Goal: Task Accomplishment & Management: Complete application form

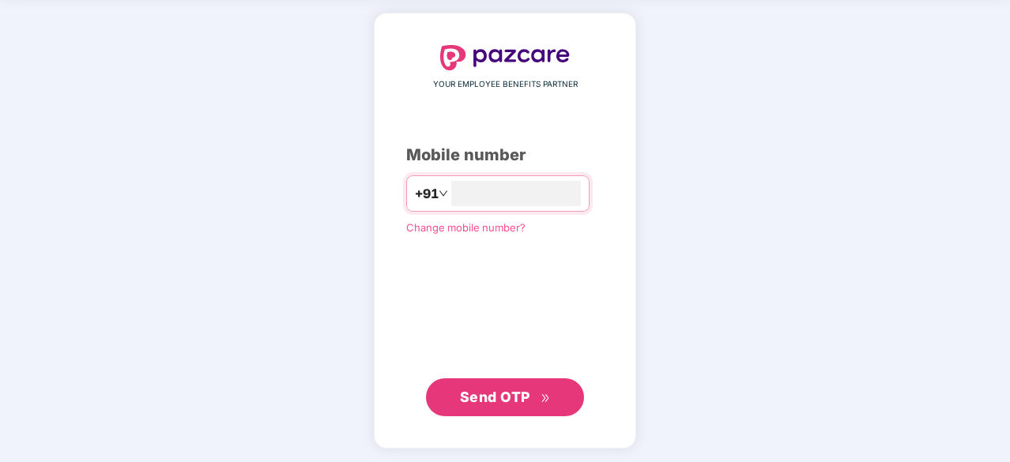
type input "**********"
click at [496, 400] on span "Send OTP" at bounding box center [495, 396] width 70 height 17
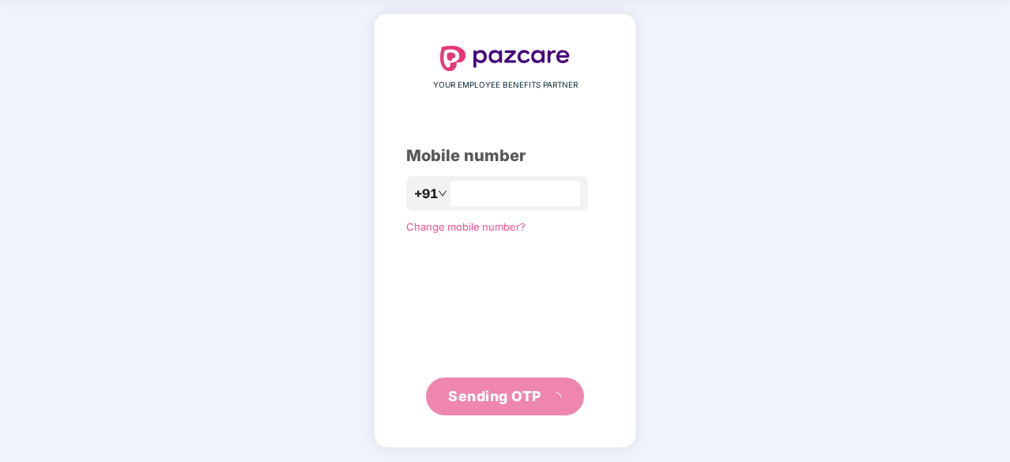
scroll to position [52, 0]
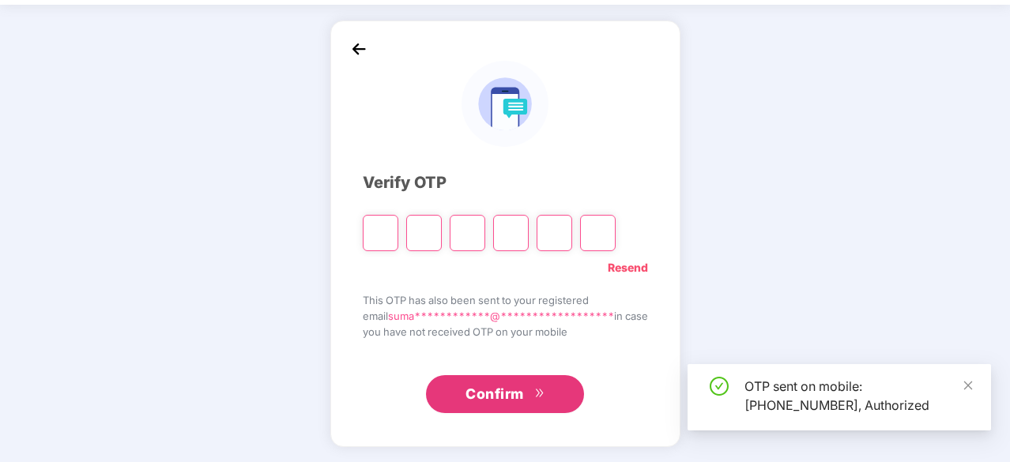
click at [372, 230] on input "Please enter verification code. Digit 1" at bounding box center [381, 233] width 36 height 36
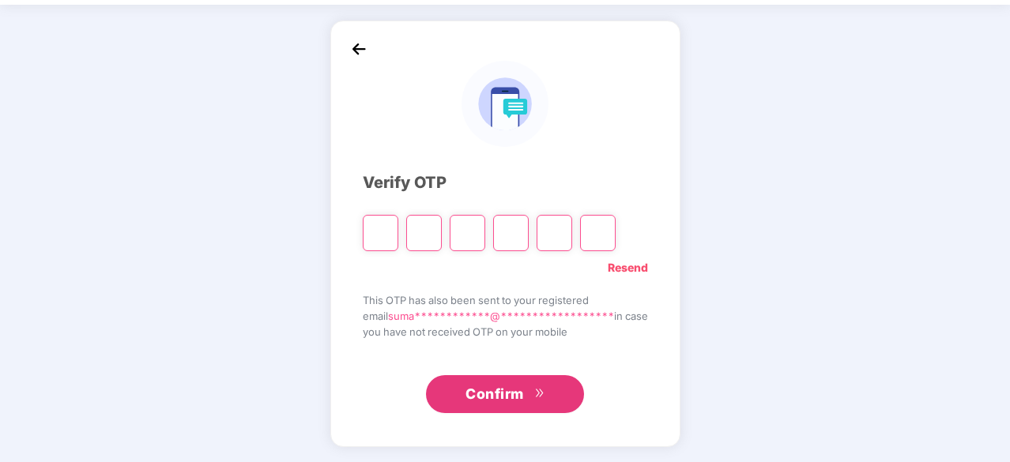
type input "*"
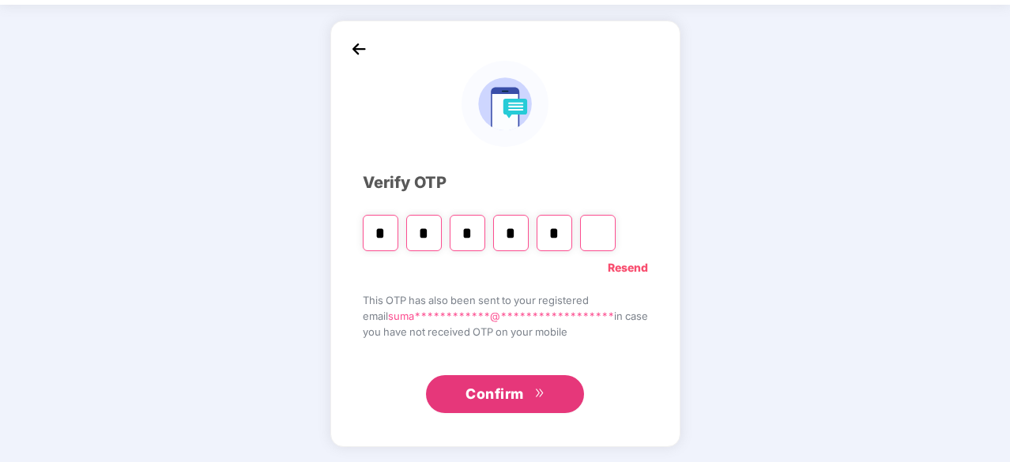
type input "*"
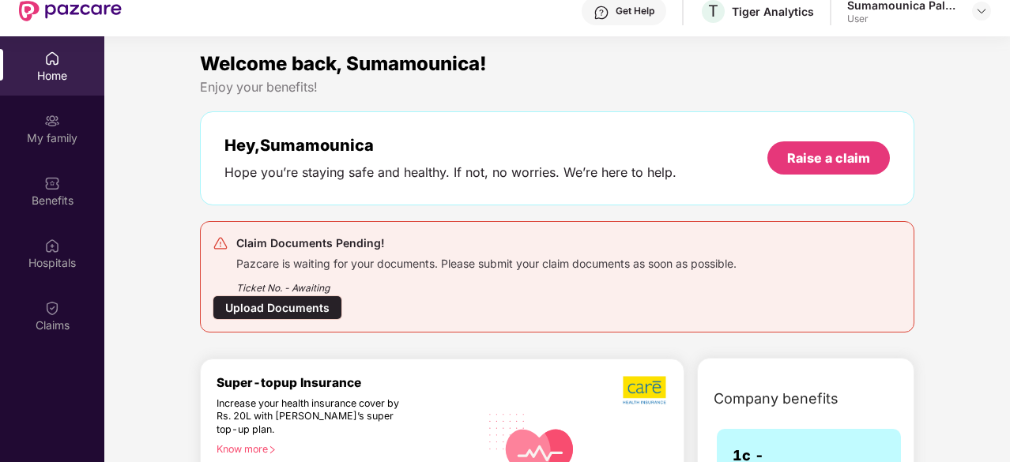
click at [289, 301] on div "Upload Documents" at bounding box center [278, 308] width 130 height 24
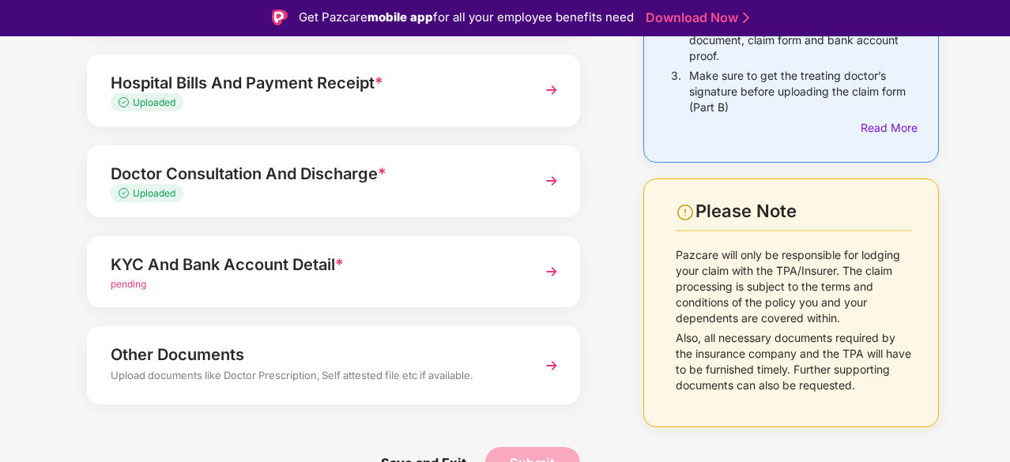
scroll to position [258, 0]
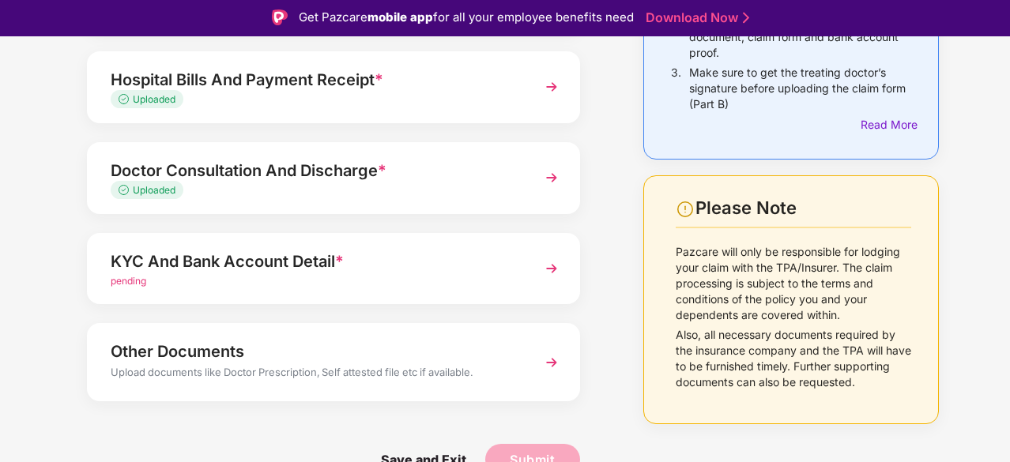
click at [546, 266] on img at bounding box center [551, 268] width 28 height 28
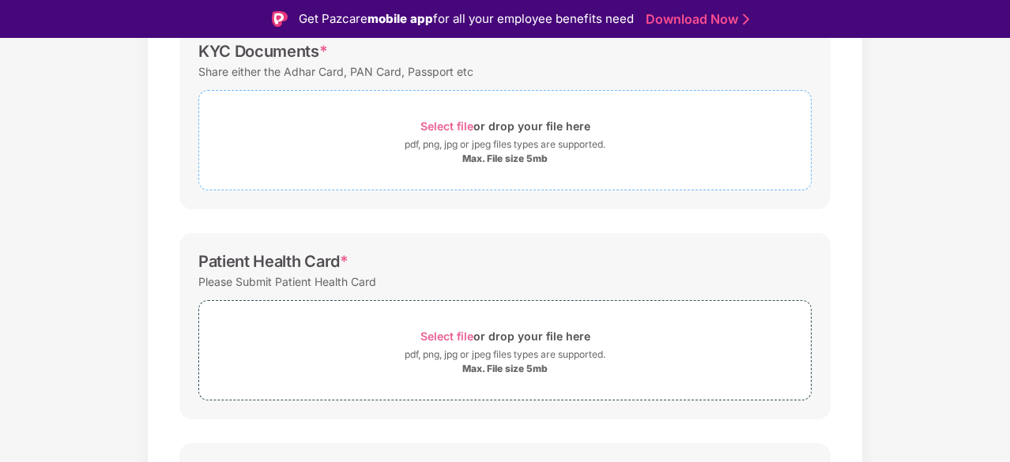
scroll to position [179, 0]
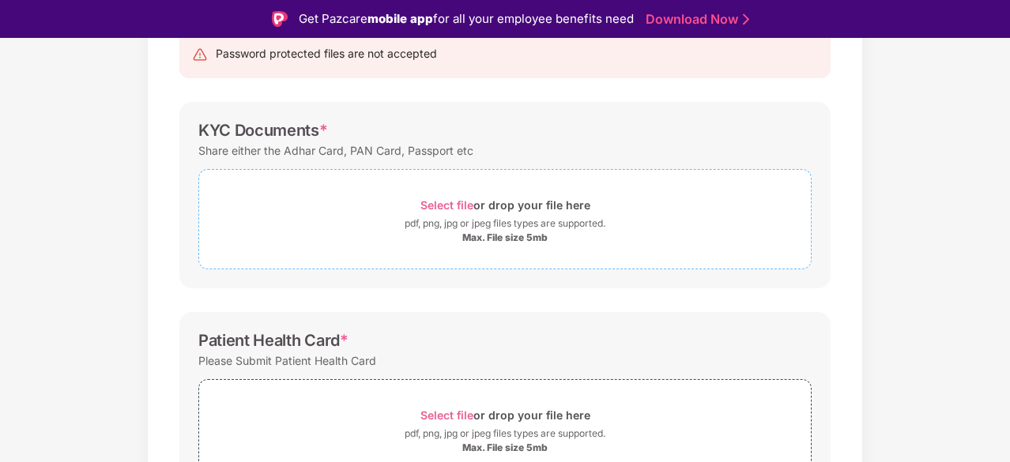
click at [496, 210] on div "Select file or drop your file here" at bounding box center [505, 204] width 170 height 21
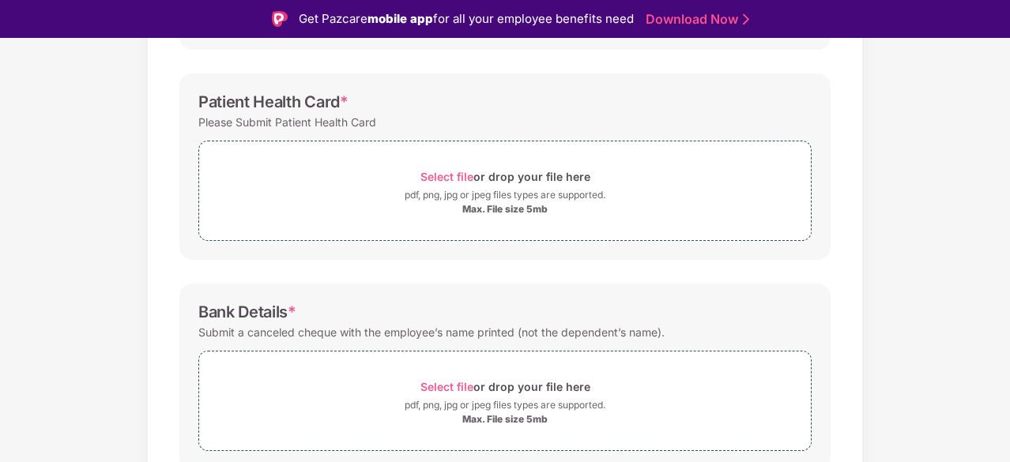
scroll to position [495, 0]
click at [479, 194] on div "pdf, png, jpg or jpeg files types are supported." at bounding box center [505, 193] width 201 height 16
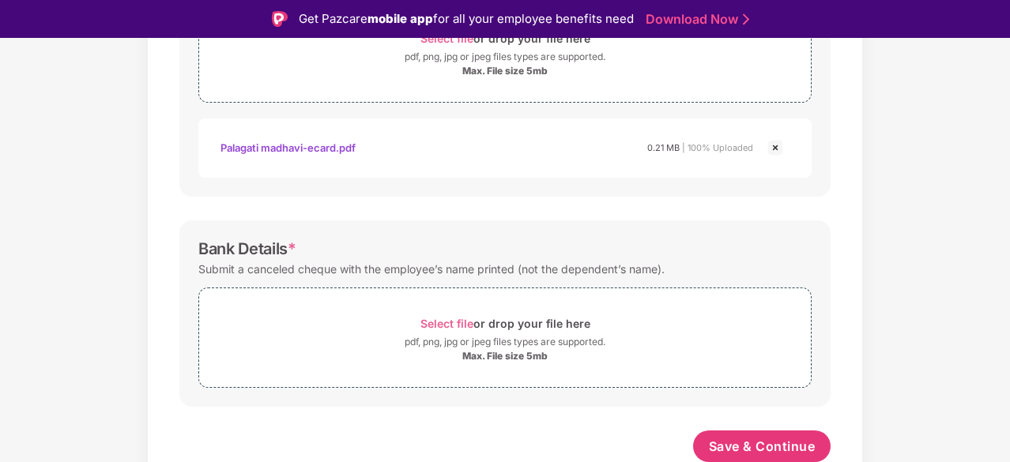
scroll to position [631, 0]
click at [487, 336] on div "pdf, png, jpg or jpeg files types are supported." at bounding box center [505, 342] width 201 height 16
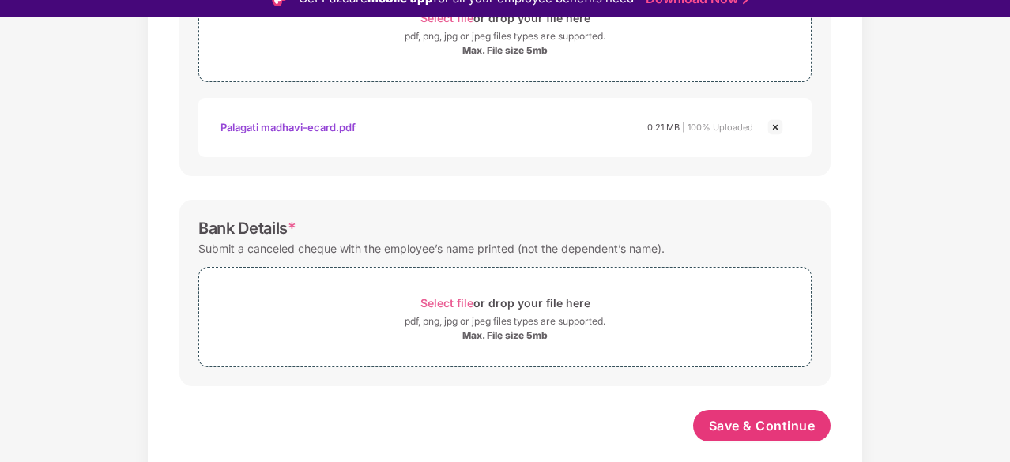
scroll to position [38, 0]
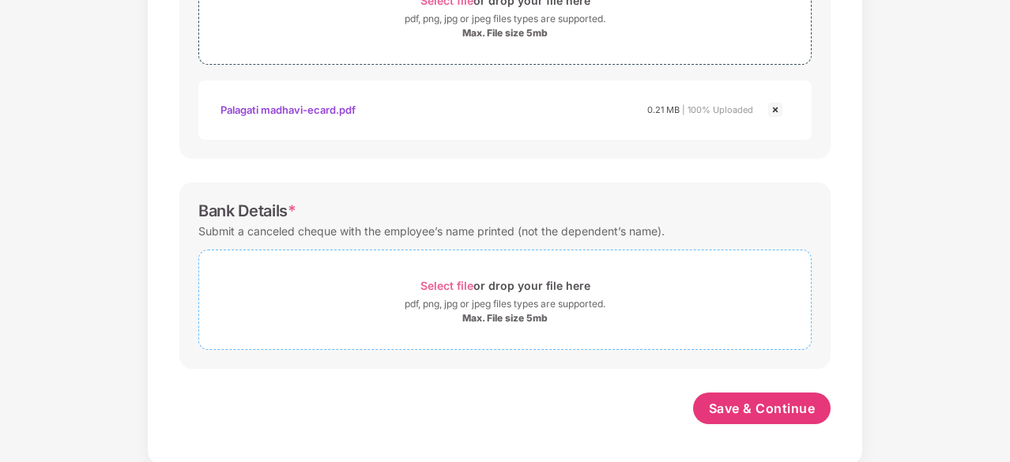
click at [533, 300] on div "pdf, png, jpg or jpeg files types are supported." at bounding box center [505, 304] width 201 height 16
click at [529, 292] on div "Select file or drop your file here" at bounding box center [505, 285] width 170 height 21
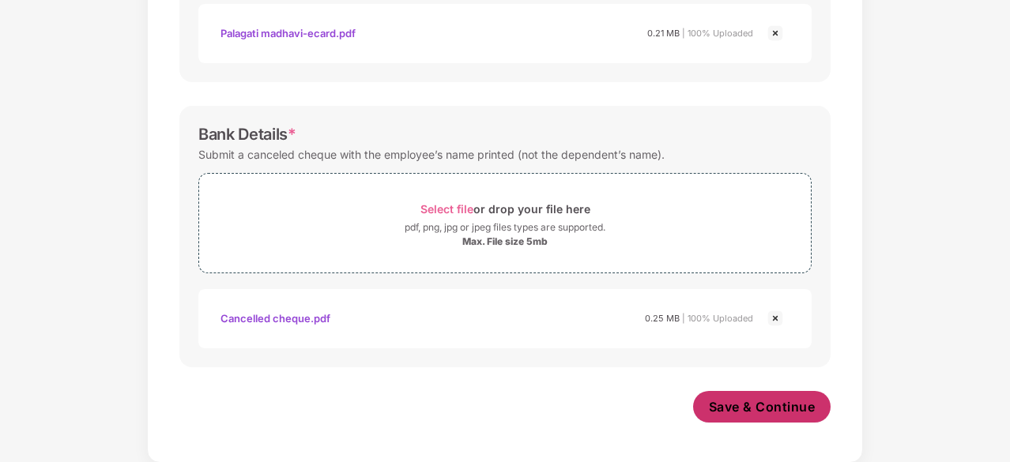
scroll to position [706, 0]
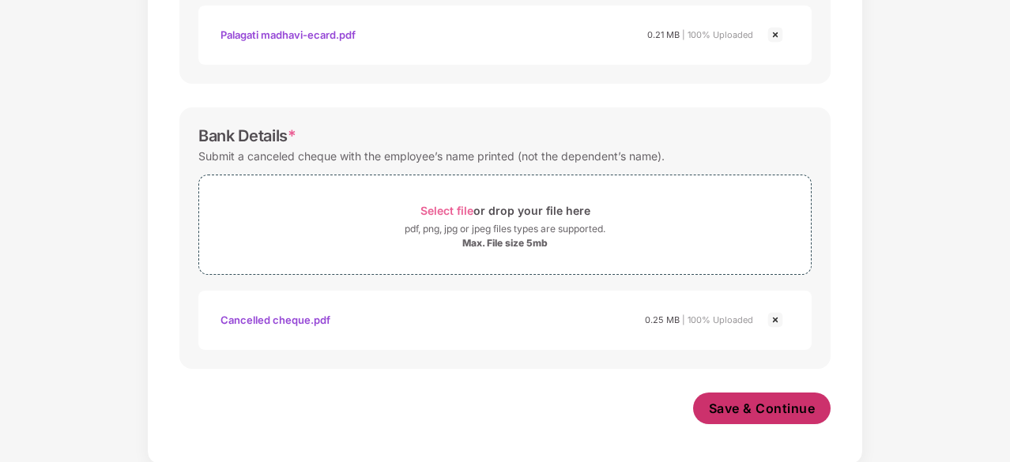
click at [746, 400] on span "Save & Continue" at bounding box center [762, 408] width 107 height 17
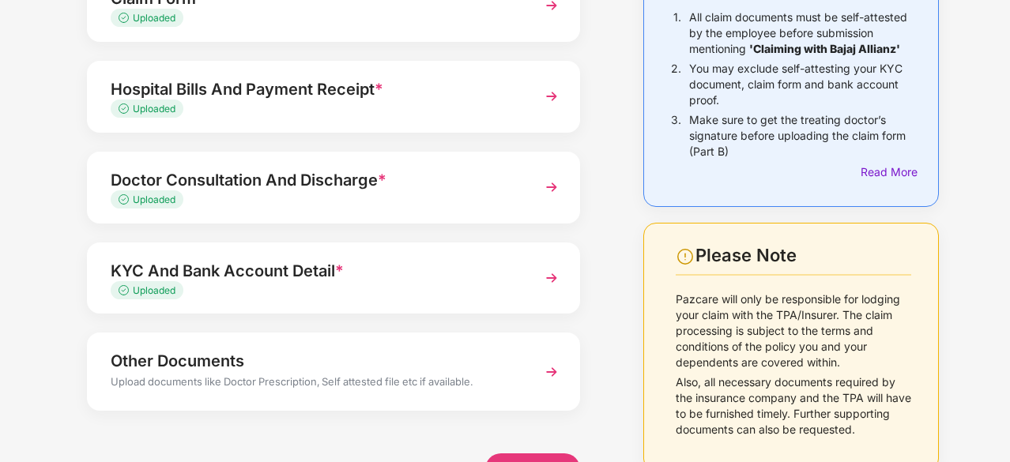
scroll to position [220, 0]
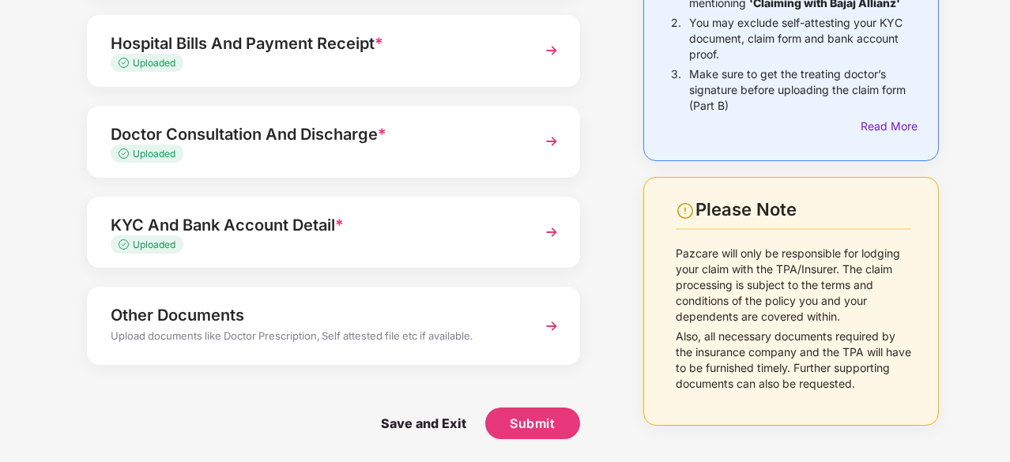
click at [555, 323] on img at bounding box center [551, 326] width 28 height 28
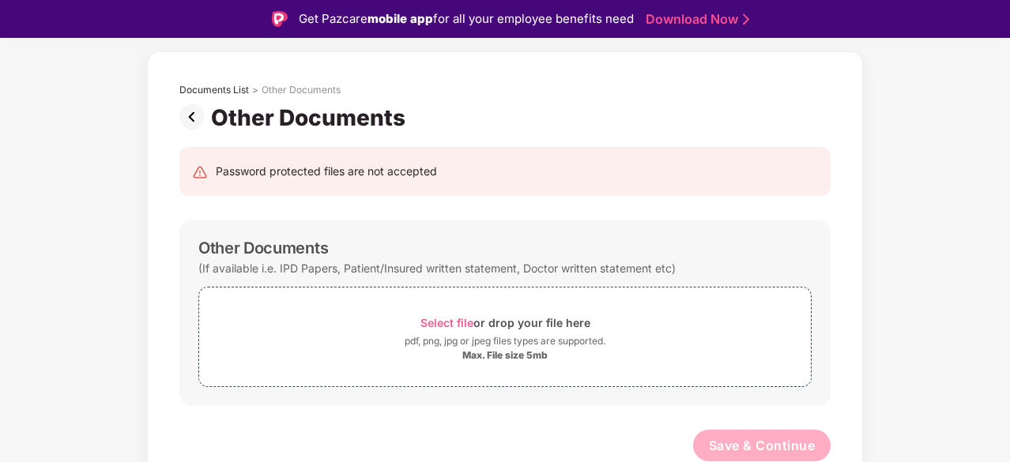
scroll to position [38, 0]
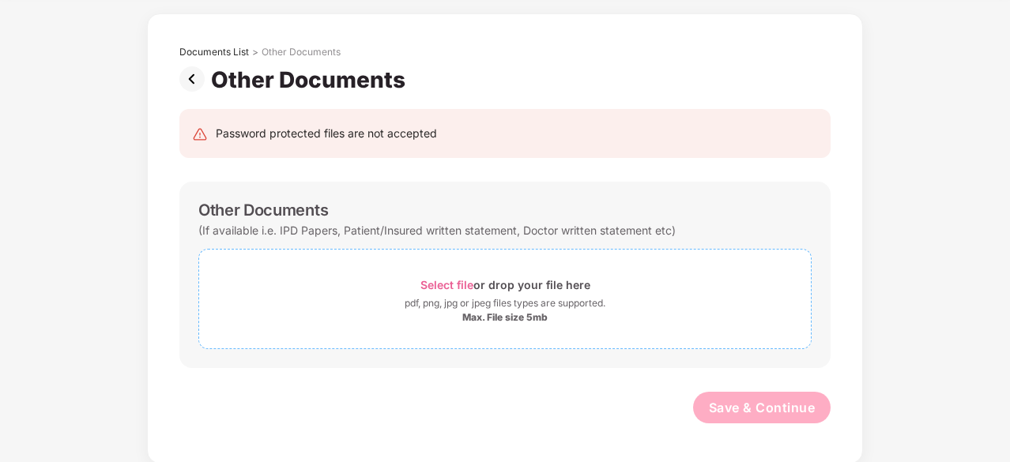
click at [499, 301] on div "pdf, png, jpg or jpeg files types are supported." at bounding box center [505, 304] width 201 height 16
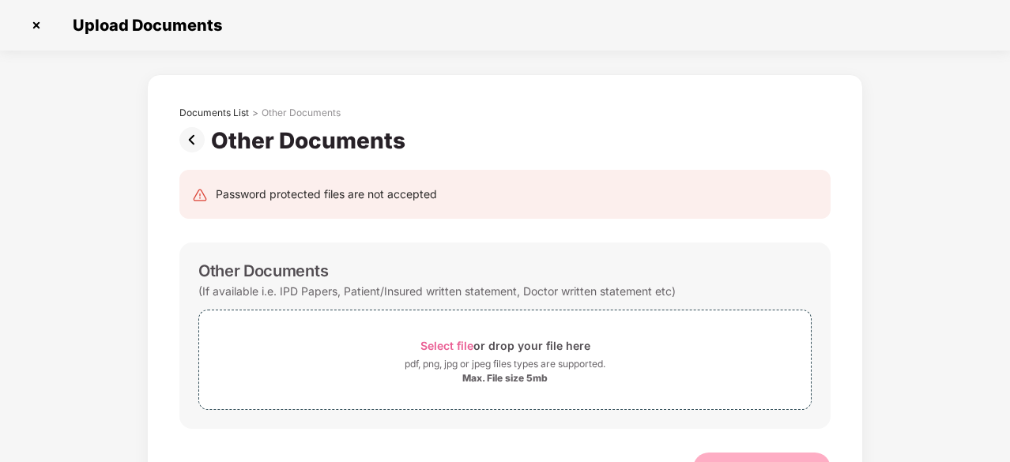
click at [192, 136] on img at bounding box center [195, 139] width 32 height 25
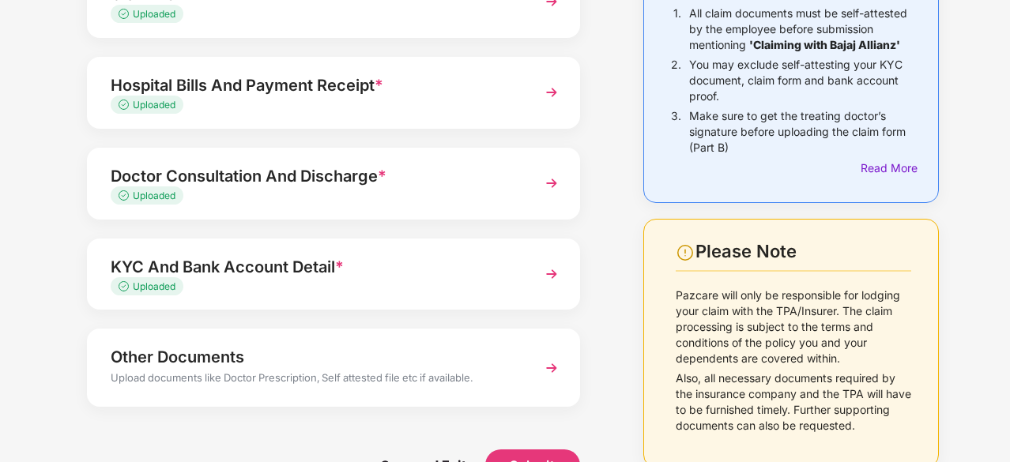
scroll to position [220, 0]
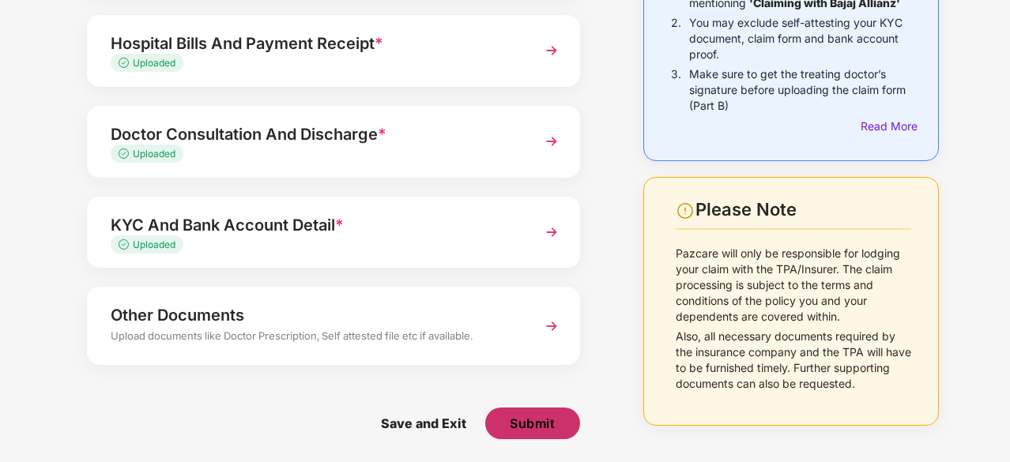
click at [529, 417] on span "Submit" at bounding box center [532, 423] width 45 height 17
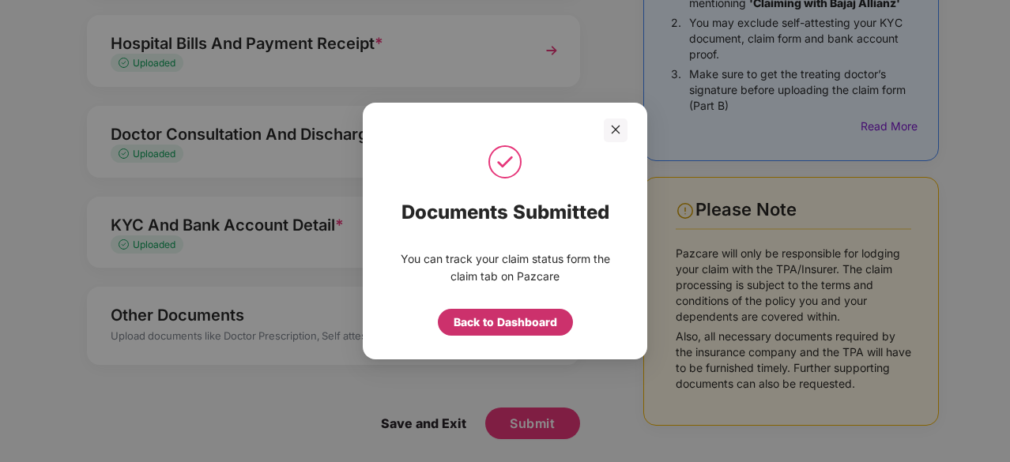
click at [484, 318] on div "Back to Dashboard" at bounding box center [506, 322] width 104 height 17
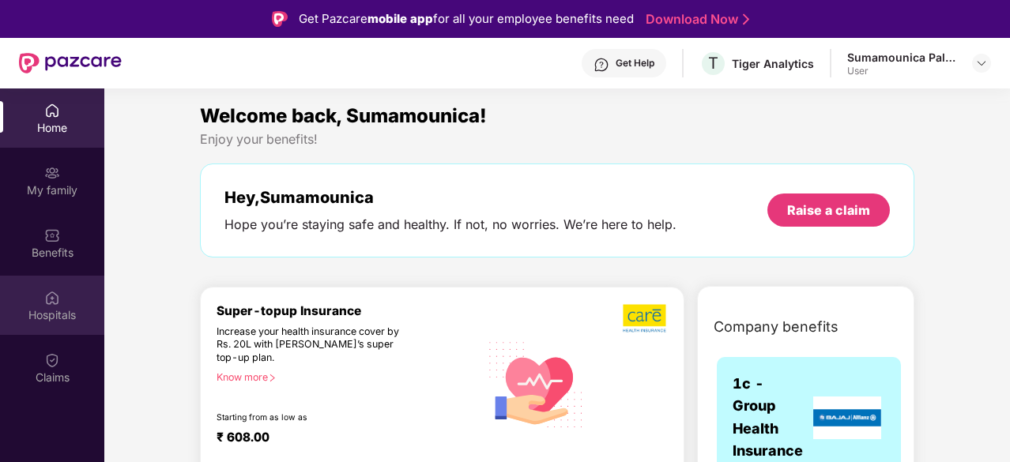
click at [52, 311] on div "Hospitals" at bounding box center [52, 315] width 104 height 16
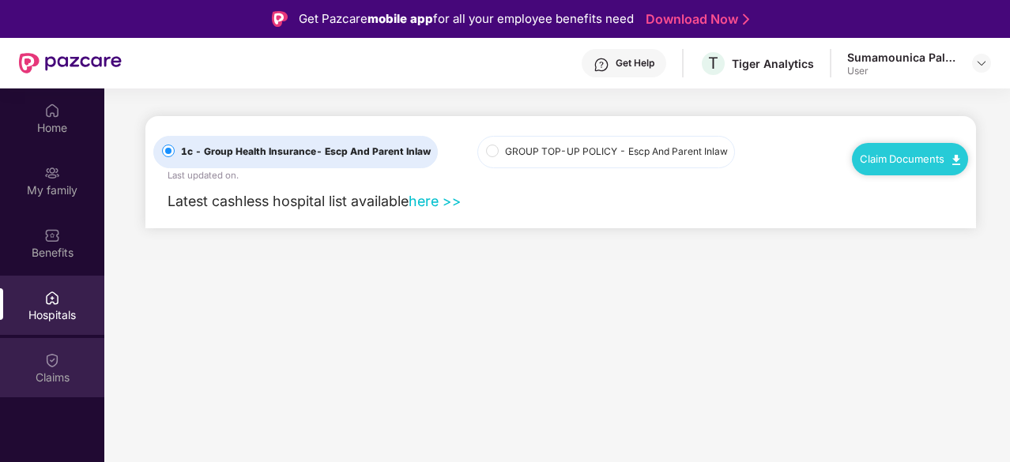
click at [48, 356] on img at bounding box center [52, 360] width 16 height 16
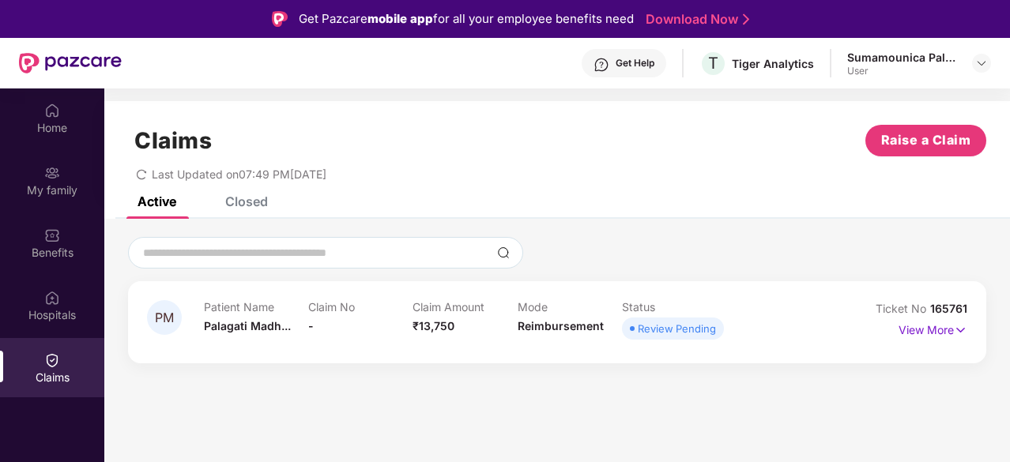
click at [251, 209] on div "Closed" at bounding box center [234, 201] width 66 height 35
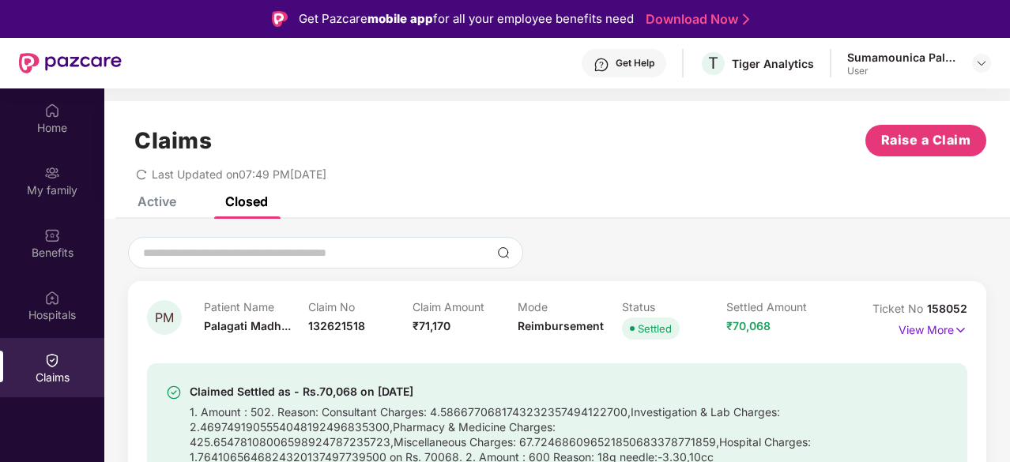
click at [153, 208] on div "Active" at bounding box center [156, 202] width 39 height 16
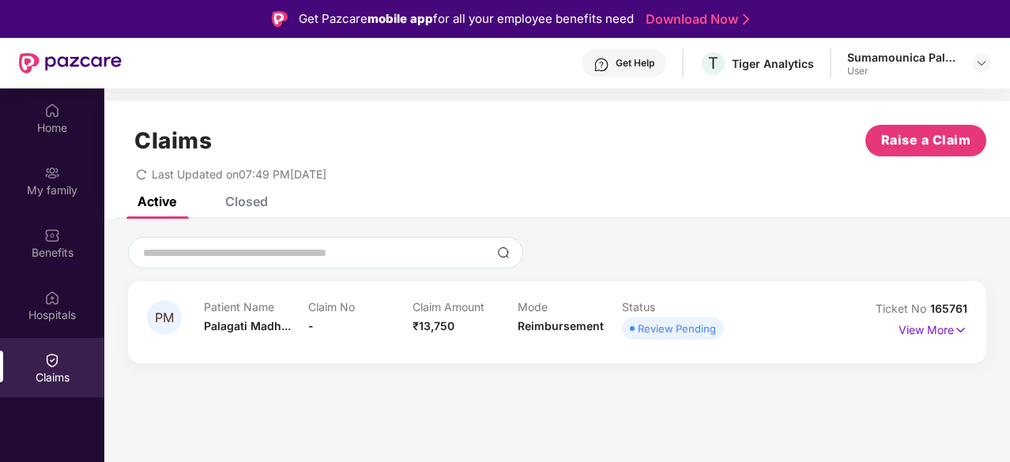
click at [234, 197] on div "Closed" at bounding box center [246, 202] width 43 height 16
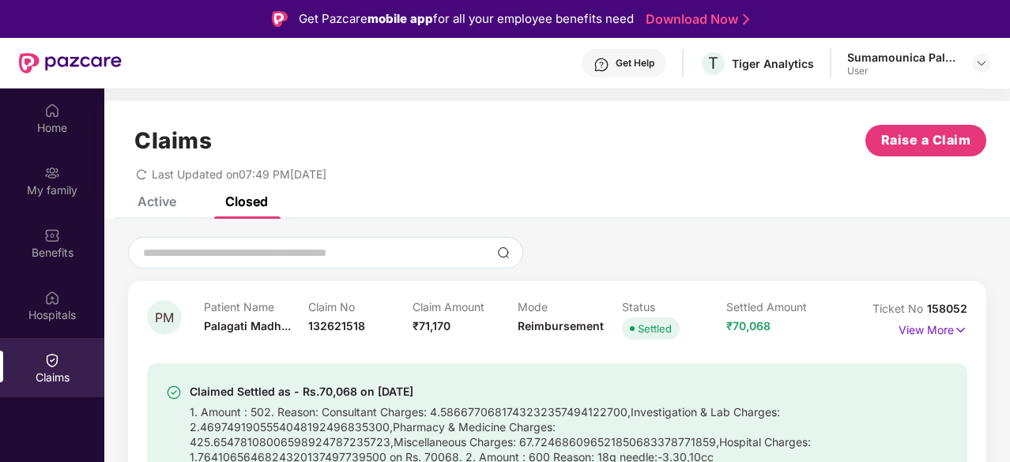
click at [159, 202] on div "Active" at bounding box center [156, 202] width 39 height 16
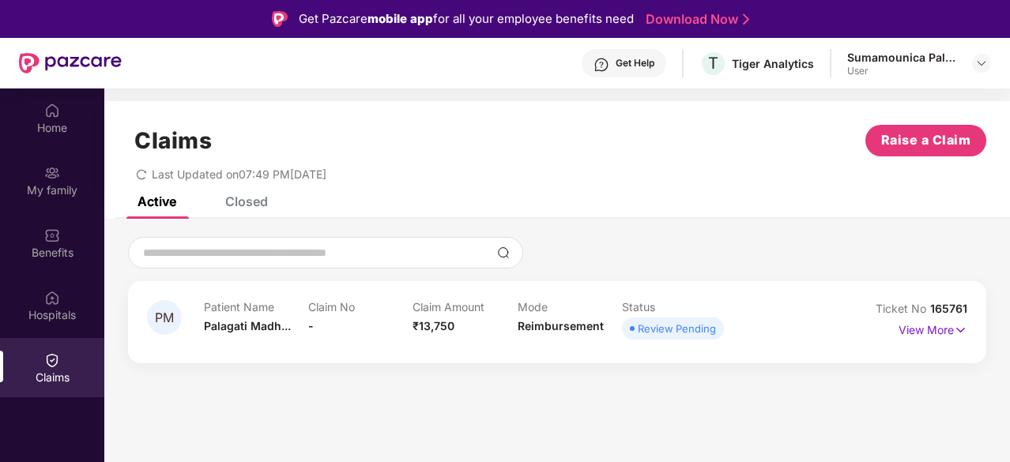
click at [243, 205] on div "Closed" at bounding box center [246, 202] width 43 height 16
